Goal: Transaction & Acquisition: Purchase product/service

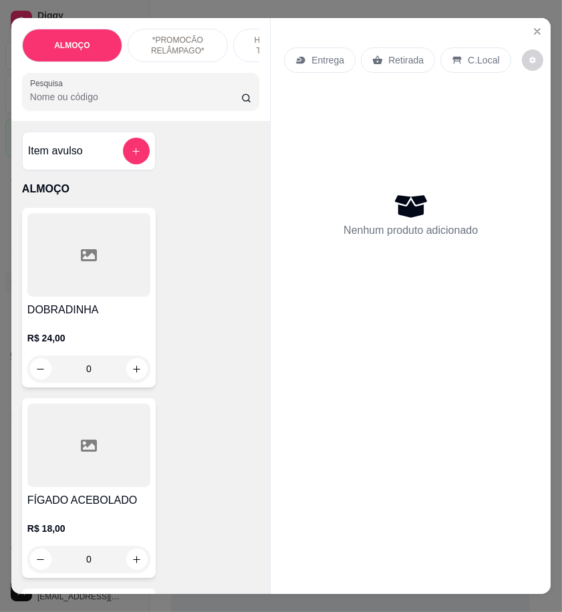
click at [142, 103] on input "Pesquisa" at bounding box center [135, 96] width 211 height 13
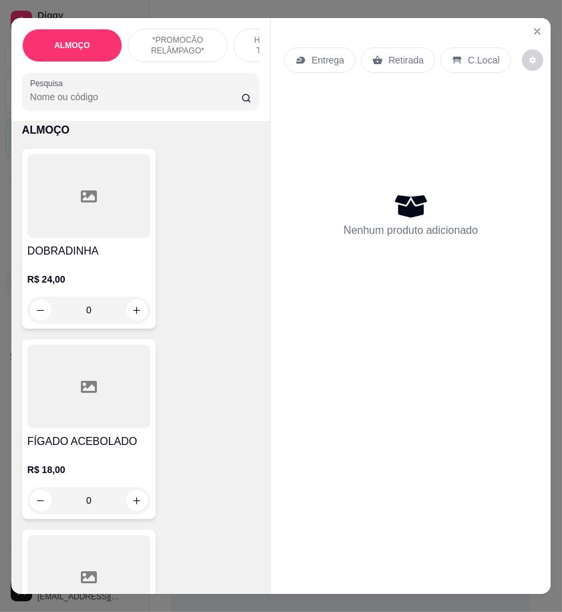
scroll to position [297, 0]
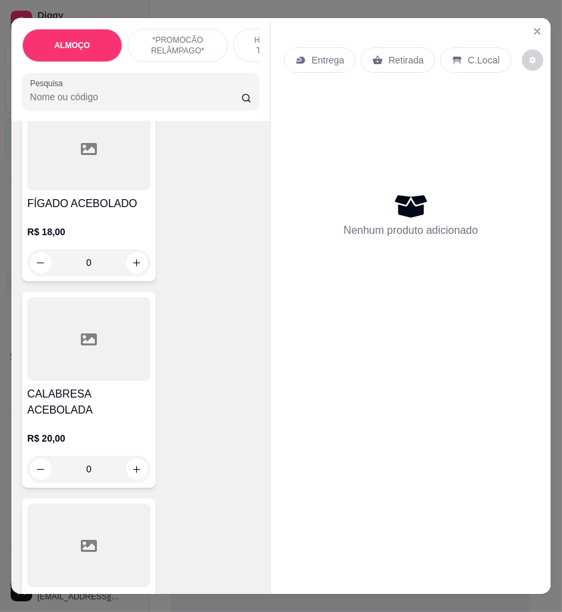
click at [81, 180] on div at bounding box center [88, 149] width 123 height 84
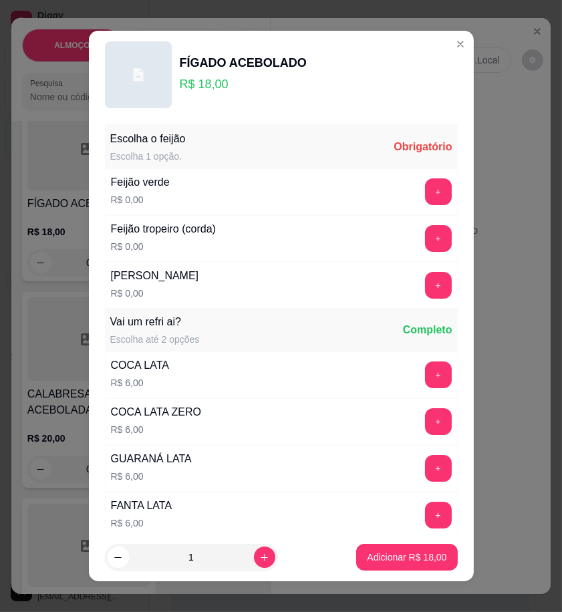
click at [412, 162] on div "Escolha o feijão Escolha 1 opção. Obrigatório" at bounding box center [281, 147] width 353 height 43
click at [425, 197] on button "+" at bounding box center [438, 191] width 27 height 27
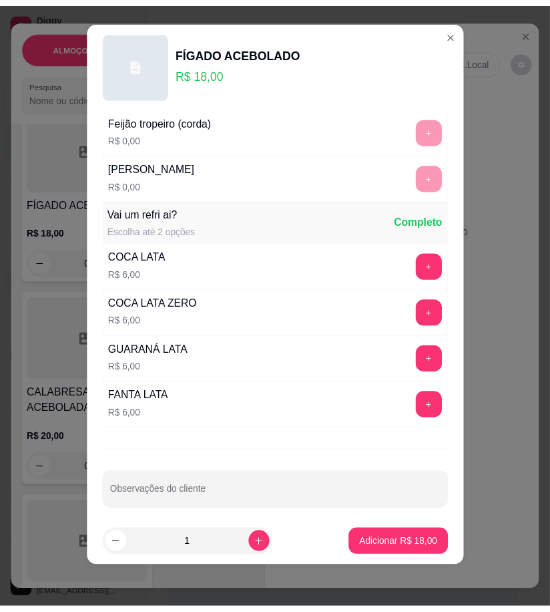
scroll to position [106, 0]
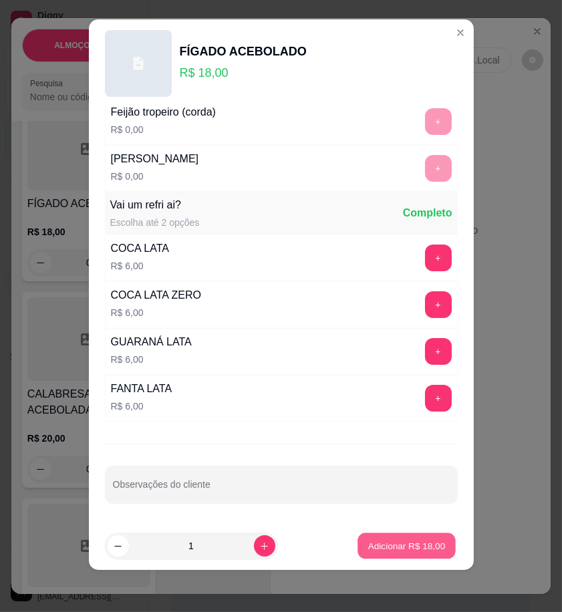
click at [406, 544] on p "Adicionar R$ 18,00" at bounding box center [406, 546] width 77 height 13
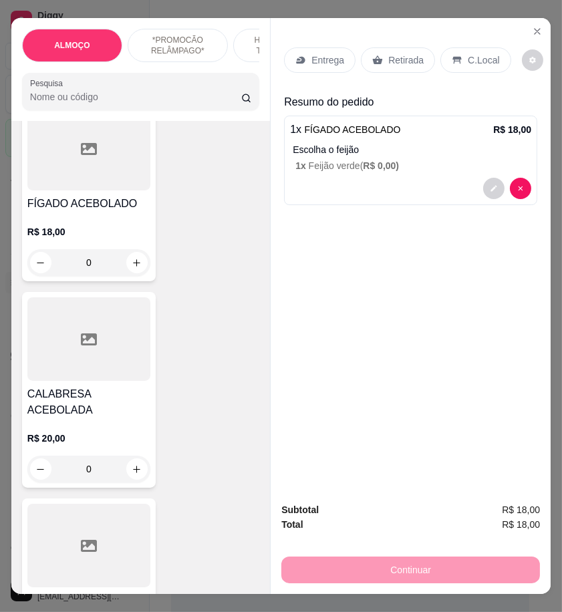
click at [317, 58] on p "Entrega" at bounding box center [327, 59] width 33 height 13
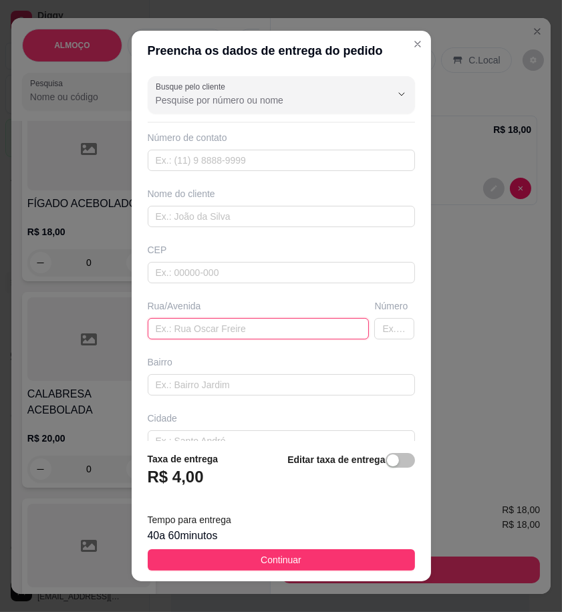
click at [214, 323] on input "text" at bounding box center [259, 328] width 222 height 21
paste input "expedito Salvador"
type input "Rua expedito Salvador"
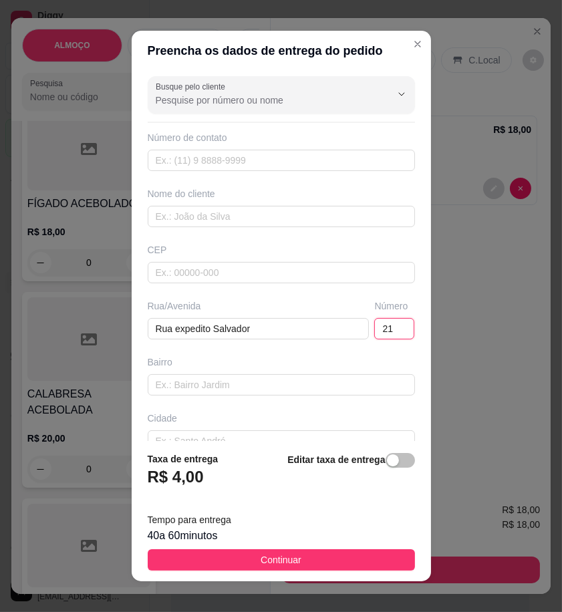
type input "21"
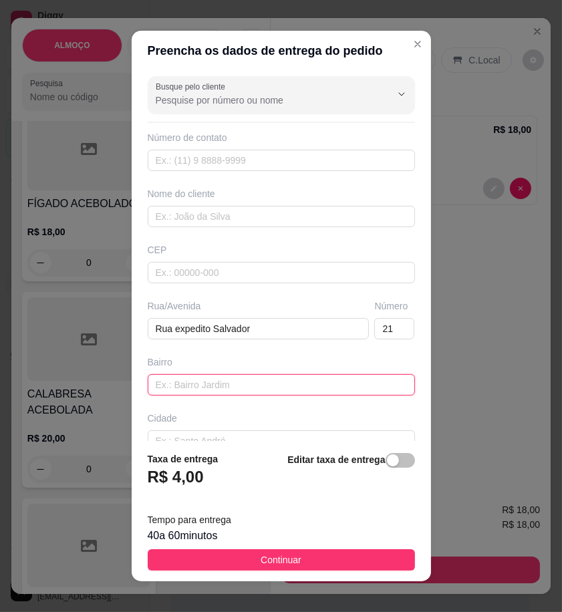
paste input "[PERSON_NAME]"
type input "[PERSON_NAME]"
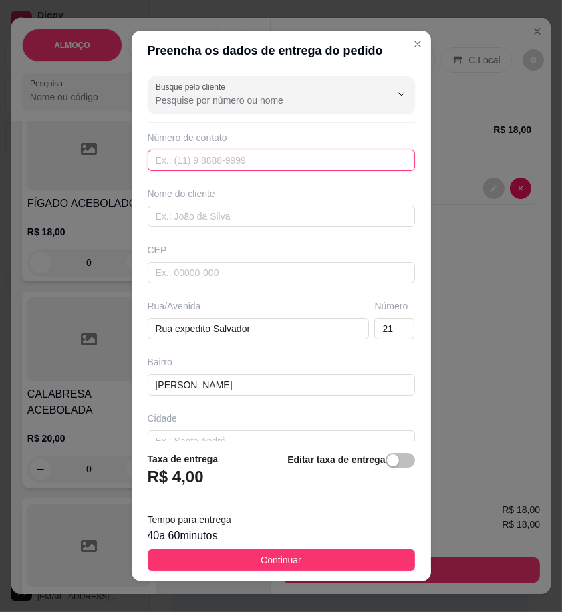
paste input "558 79210-3570"
type input "558 79210-3570"
click at [283, 194] on div "Nome do cliente" at bounding box center [281, 193] width 267 height 13
click at [282, 199] on div "Nome do cliente" at bounding box center [281, 193] width 267 height 13
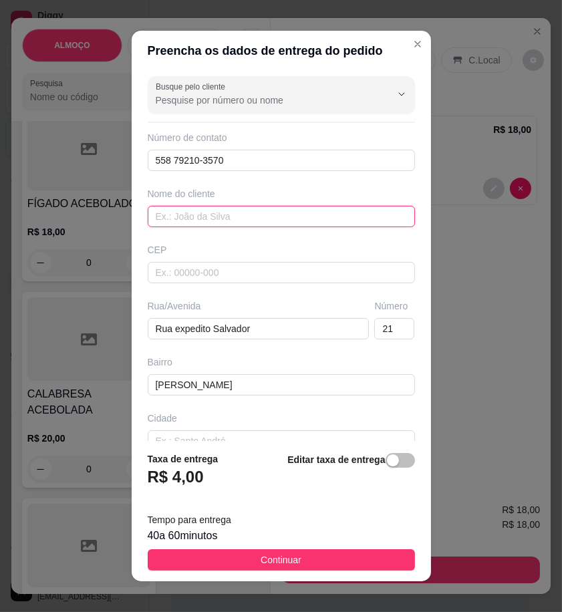
click at [281, 209] on input "text" at bounding box center [281, 216] width 267 height 21
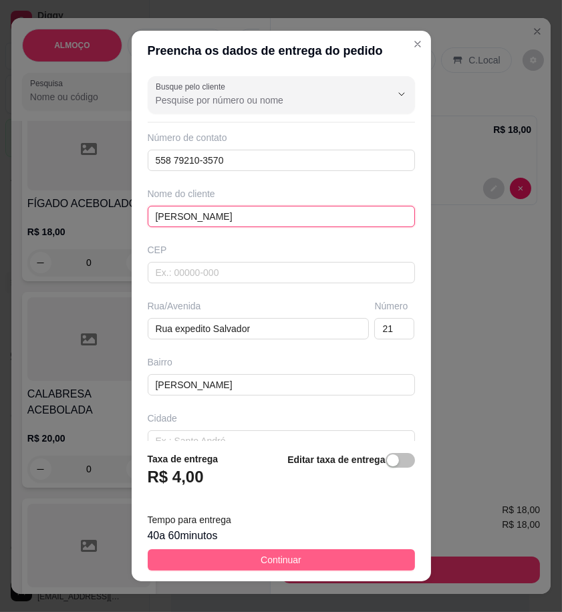
type input "[PERSON_NAME]"
drag, startPoint x: 327, startPoint y: 568, endPoint x: 349, endPoint y: 562, distance: 22.9
click at [328, 568] on button "Continuar" at bounding box center [281, 559] width 267 height 21
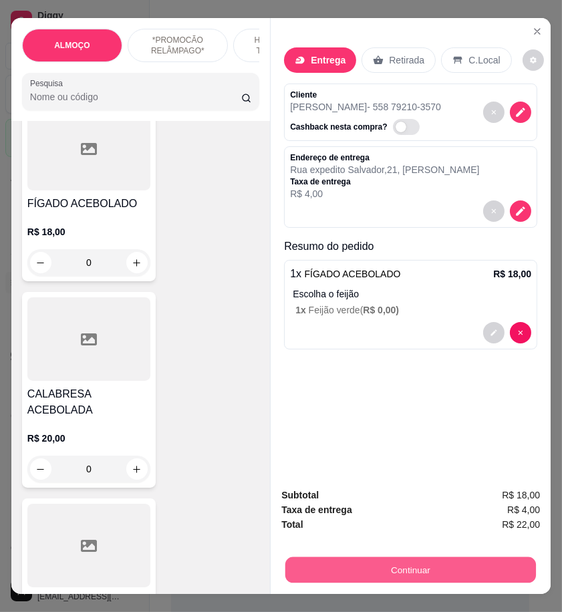
click at [349, 562] on button "Continuar" at bounding box center [410, 569] width 251 height 26
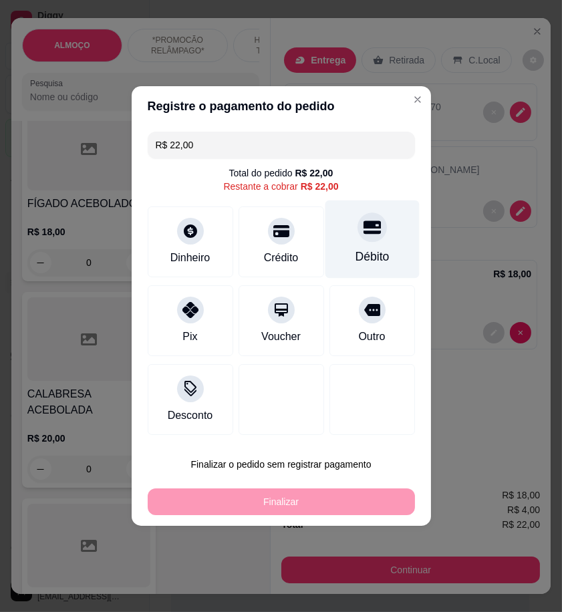
click at [357, 234] on div at bounding box center [371, 226] width 29 height 29
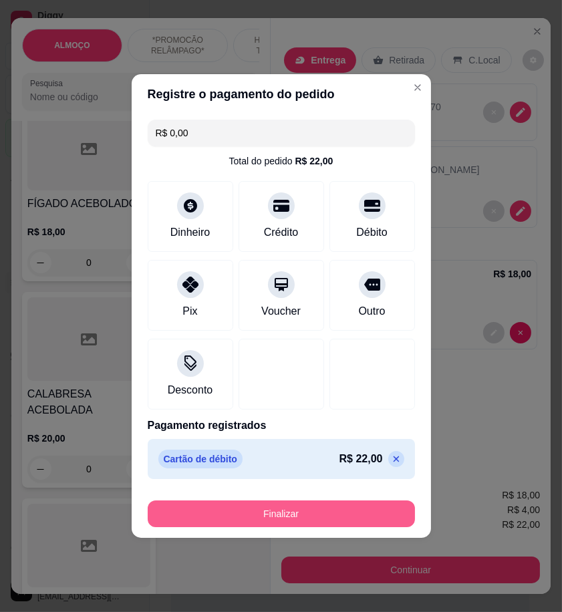
click at [349, 519] on button "Finalizar" at bounding box center [281, 513] width 267 height 27
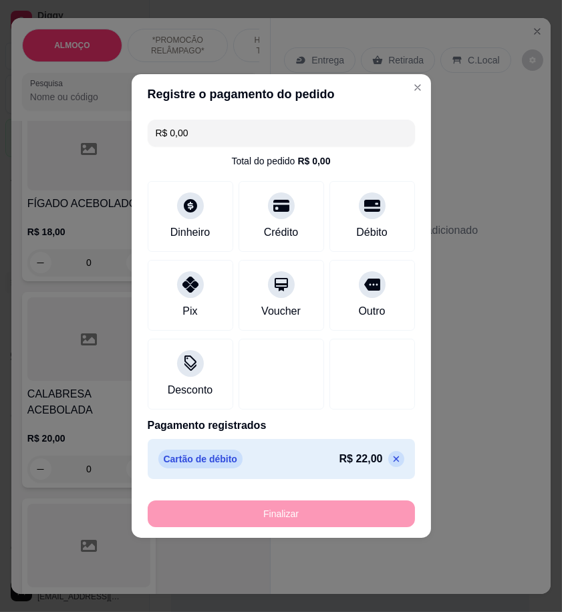
type input "-R$ 22,00"
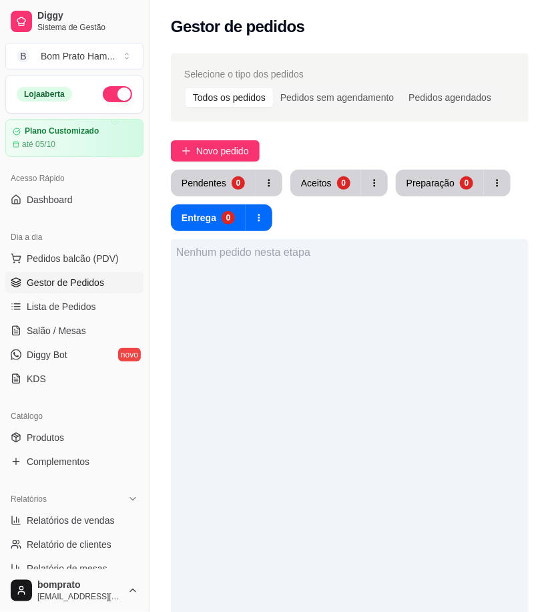
click at [366, 449] on div "Nenhum pedido nesta etapa" at bounding box center [350, 545] width 358 height 612
